Goal: Information Seeking & Learning: Learn about a topic

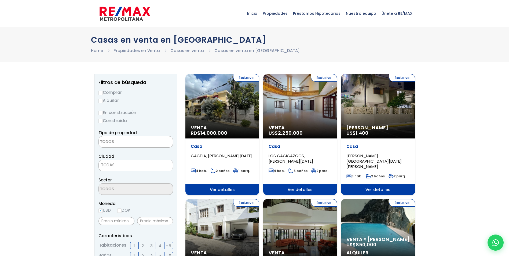
select select
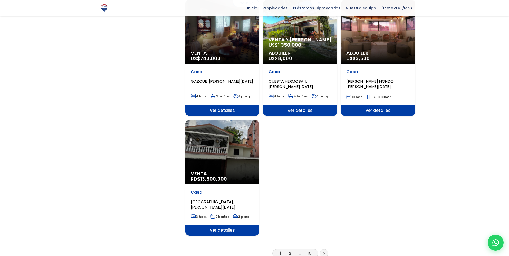
scroll to position [591, 0]
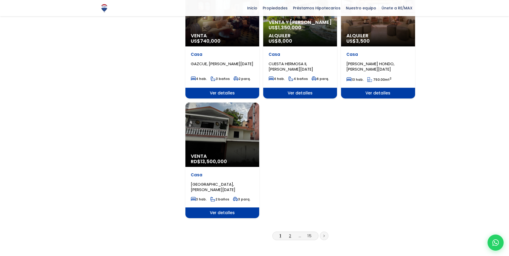
click at [291, 233] on link "2" at bounding box center [290, 236] width 2 height 6
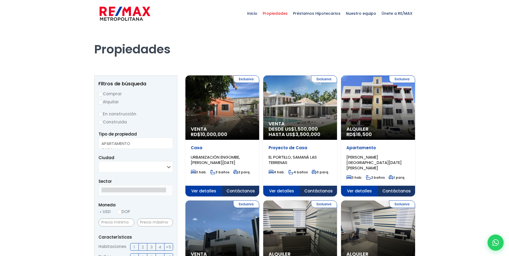
select select
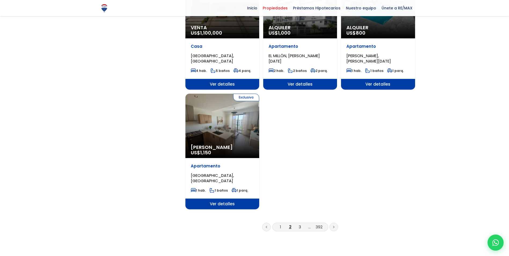
scroll to position [671, 0]
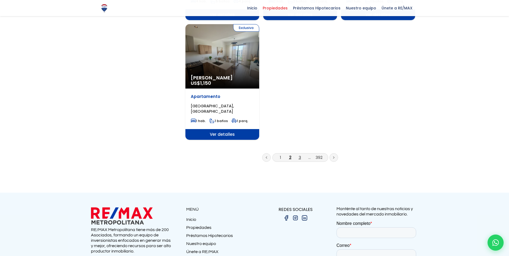
click at [299, 155] on link "3" at bounding box center [300, 158] width 2 height 6
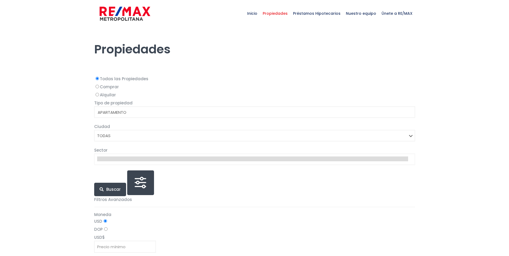
select select
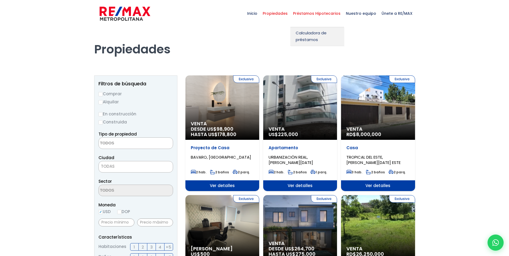
click at [318, 13] on span "Préstamos Hipotecarios" at bounding box center [317, 13] width 53 height 16
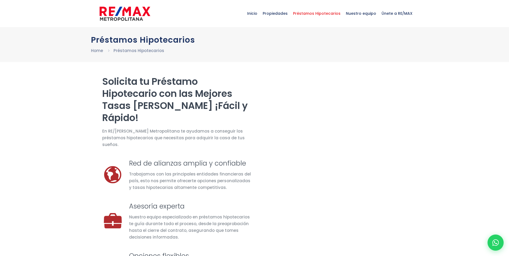
select select "VG"
